Goal: Task Accomplishment & Management: Complete application form

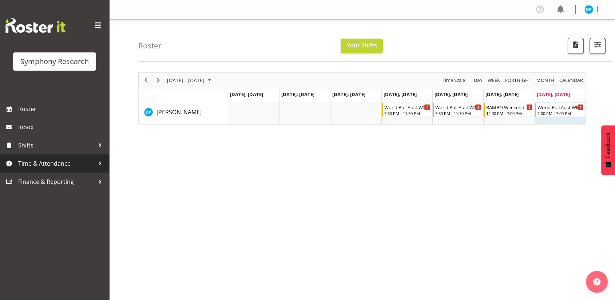
click at [47, 163] on span "Time & Attendance" at bounding box center [56, 163] width 76 height 11
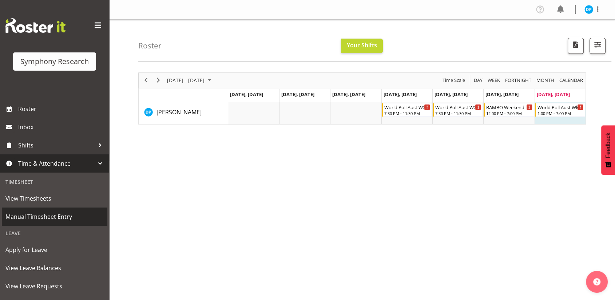
click at [39, 218] on span "Manual Timesheet Entry" at bounding box center [54, 216] width 98 height 11
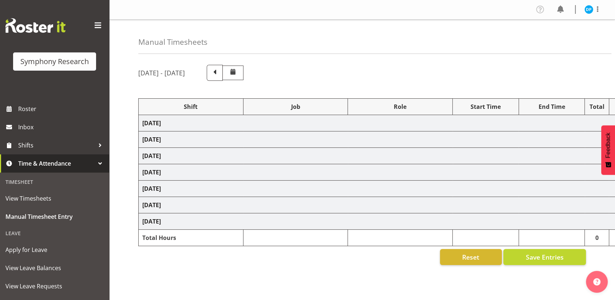
select select "56692"
select select "10499"
select select "47"
select select "56692"
select select "10499"
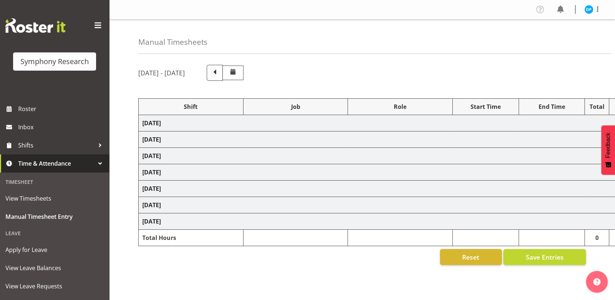
select select "47"
select select "43777"
select select "10732"
select select "47"
select select "11547"
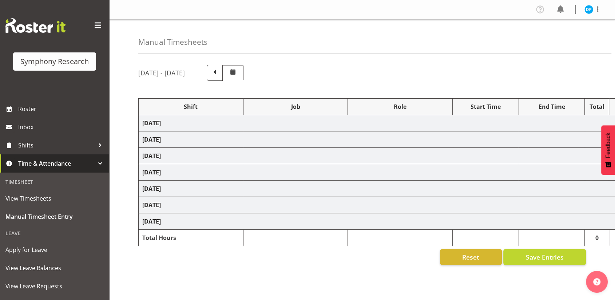
select select "10499"
select select "47"
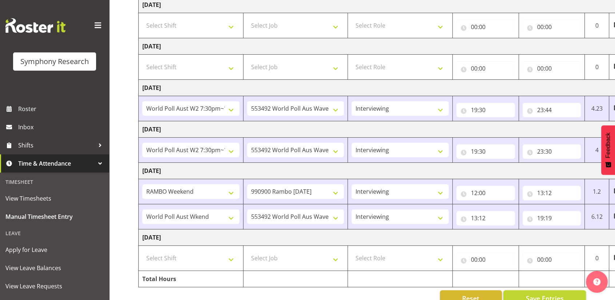
scroll to position [177, 0]
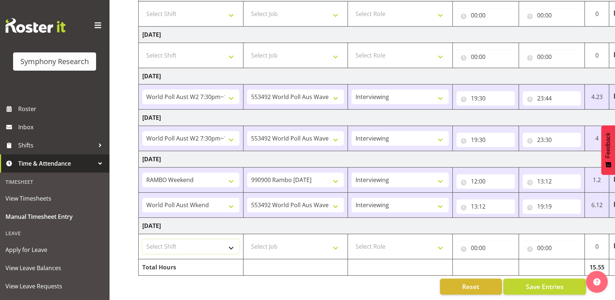
click at [233, 239] on select "Select Shift !!Weekend Residential (Roster IT Shift Label) *Business 9/10am ~ 4…" at bounding box center [190, 246] width 97 height 15
select select "11547"
click at [142, 239] on select "Select Shift !!Weekend Residential (Roster IT Shift Label) *Business 9/10am ~ 4…" at bounding box center [190, 246] width 97 height 15
click at [273, 239] on select "Select Job 550060 IF Admin 553492 World Poll Aus Wave 2 Main 2025 553493 World …" at bounding box center [295, 246] width 97 height 15
select select "10499"
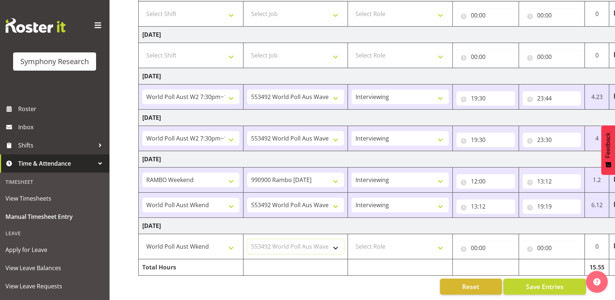
click at [247, 239] on select "Select Job 550060 IF Admin 553492 World Poll Aus Wave 2 Main 2025 553493 World …" at bounding box center [295, 246] width 97 height 15
click at [369, 241] on select "Select Role Briefing Interviewing" at bounding box center [400, 246] width 97 height 15
select select "47"
click at [352, 239] on select "Select Role Briefing Interviewing" at bounding box center [400, 246] width 97 height 15
click at [475, 242] on input "00:00" at bounding box center [485, 248] width 59 height 15
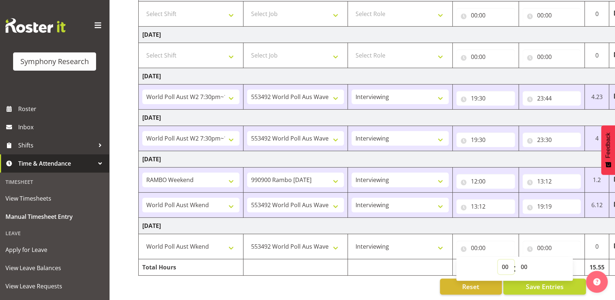
click at [504, 260] on select "00 01 02 03 04 05 06 07 08 09 10 11 12 13 14 15 16 17 18 19 20 21 22 23" at bounding box center [506, 267] width 16 height 15
select select "13"
click at [498, 260] on select "00 01 02 03 04 05 06 07 08 09 10 11 12 13 14 15 16 17 18 19 20 21 22 23" at bounding box center [506, 267] width 16 height 15
type input "13:00"
click at [542, 241] on input "00:00" at bounding box center [552, 248] width 59 height 15
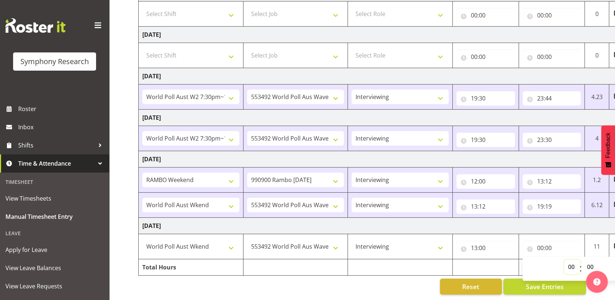
click at [569, 261] on select "00 01 02 03 04 05 06 07 08 09 10 11 12 13 14 15 16 17 18 19 20 21 22 23" at bounding box center [572, 267] width 16 height 15
select select "17"
click at [564, 260] on select "00 01 02 03 04 05 06 07 08 09 10 11 12 13 14 15 16 17 18 19 20 21 22 23" at bounding box center [572, 267] width 16 height 15
type input "17:00"
click at [519, 281] on button "Save Entries" at bounding box center [544, 286] width 83 height 16
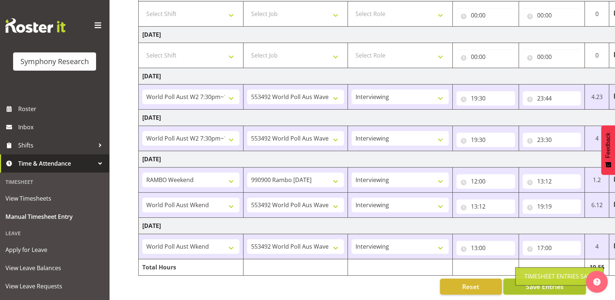
click at [510, 282] on button "Save Entries" at bounding box center [544, 286] width 83 height 16
click at [555, 282] on span "Save Entries" at bounding box center [545, 286] width 38 height 9
click at [517, 282] on button "Save Entries" at bounding box center [544, 286] width 83 height 16
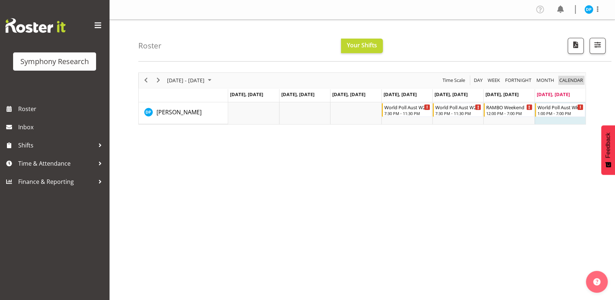
click at [561, 76] on span "calendar" at bounding box center [571, 80] width 25 height 9
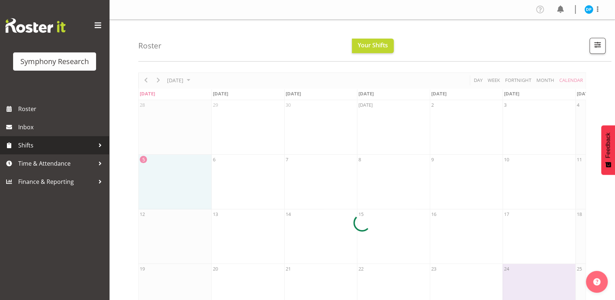
click at [28, 144] on span "Shifts" at bounding box center [56, 145] width 76 height 11
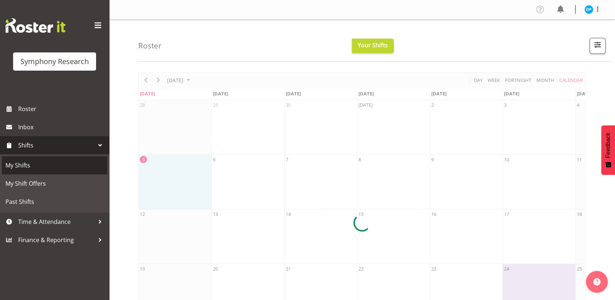
click at [22, 166] on span "My Shifts" at bounding box center [54, 165] width 98 height 11
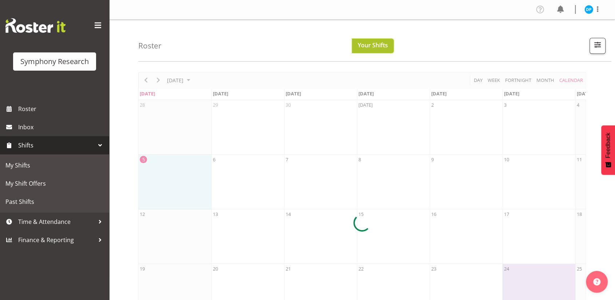
click at [368, 47] on span "Your Shifts" at bounding box center [373, 45] width 30 height 8
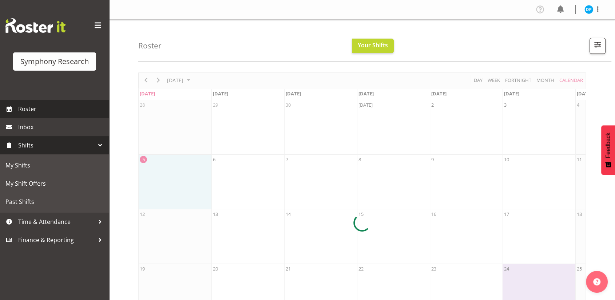
click at [28, 114] on span "Roster" at bounding box center [61, 108] width 87 height 11
click at [22, 105] on span "Roster" at bounding box center [61, 108] width 87 height 11
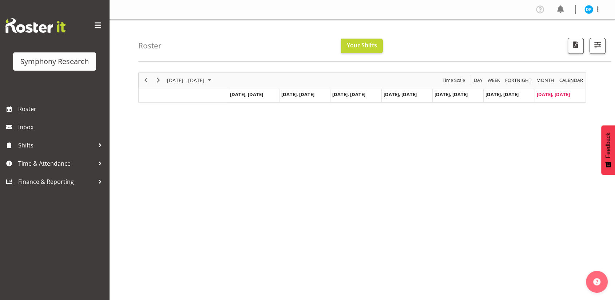
click at [562, 125] on div "Sep 29 - Oct 05, 2025 Today Day Week Fortnight Month calendar Month Agenda Time…" at bounding box center [376, 212] width 477 height 291
click at [567, 81] on span "calendar" at bounding box center [571, 80] width 25 height 9
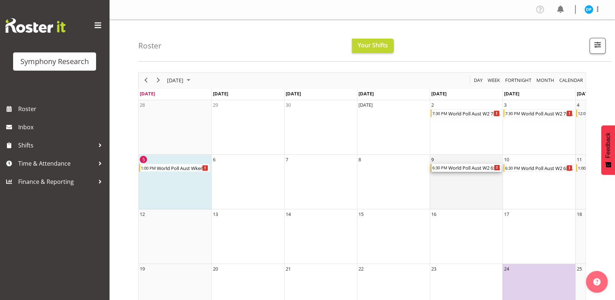
click at [451, 168] on div "World Poll Aust W2 6:30pm~10:30pm" at bounding box center [475, 168] width 54 height 8
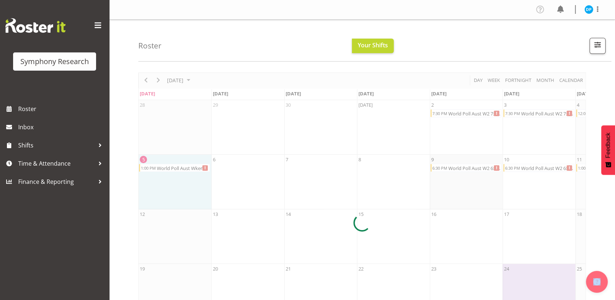
click at [451, 168] on div at bounding box center [362, 222] width 448 height 301
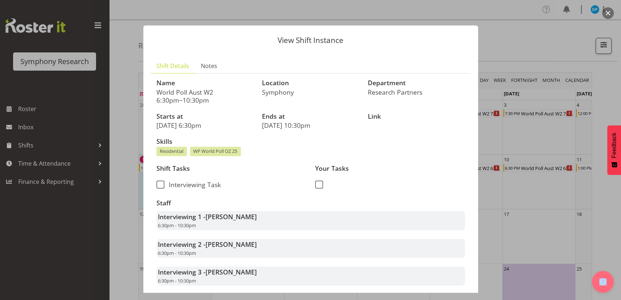
click at [607, 12] on button "button" at bounding box center [608, 13] width 12 height 12
